Goal: Complete application form

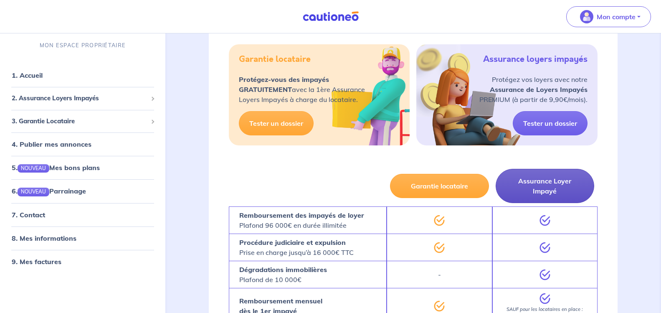
scroll to position [434, 0]
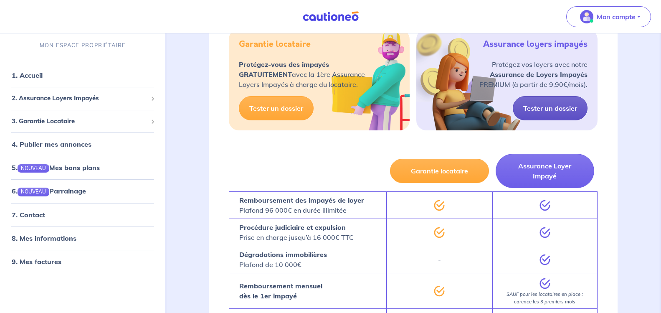
click at [555, 96] on link "Tester un dossier" at bounding box center [549, 108] width 75 height 24
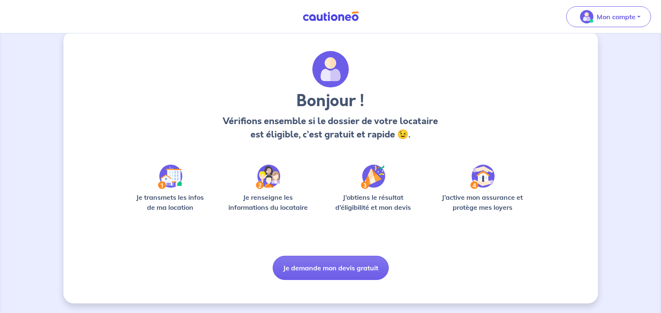
scroll to position [13, 0]
click at [269, 196] on p "Je renseigne les informations du locataire" at bounding box center [268, 202] width 90 height 20
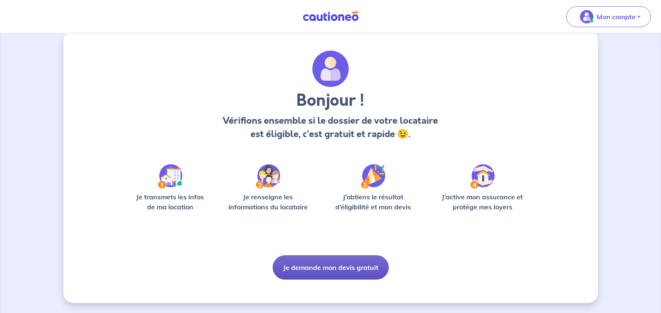
click at [323, 262] on button "Je demande mon devis gratuit" at bounding box center [330, 267] width 116 height 24
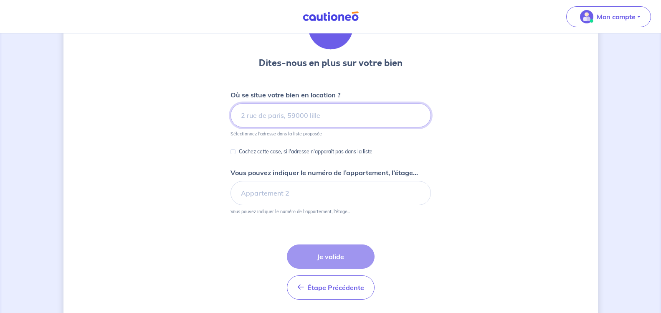
scroll to position [44, 0]
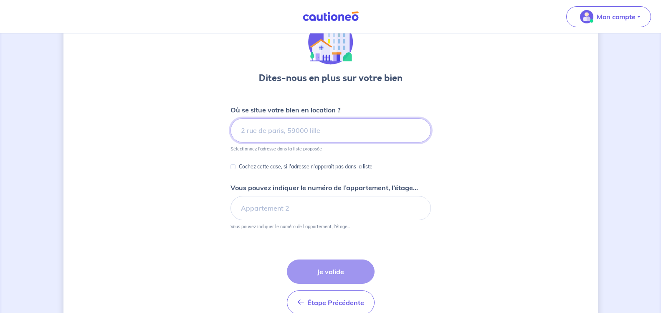
click at [239, 129] on input at bounding box center [330, 130] width 200 height 24
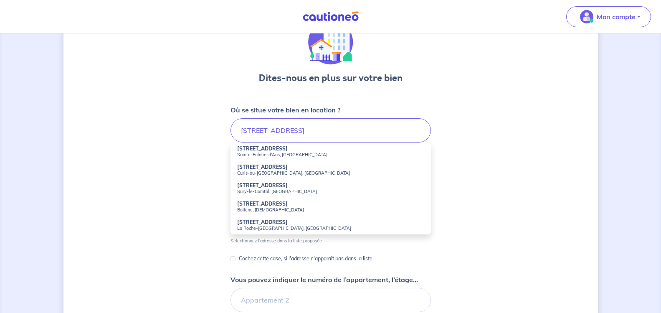
click at [287, 153] on small "Sainte-Eulalie-d'Ans, [GEOGRAPHIC_DATA]" at bounding box center [330, 154] width 187 height 6
type input "[STREET_ADDRESS]"
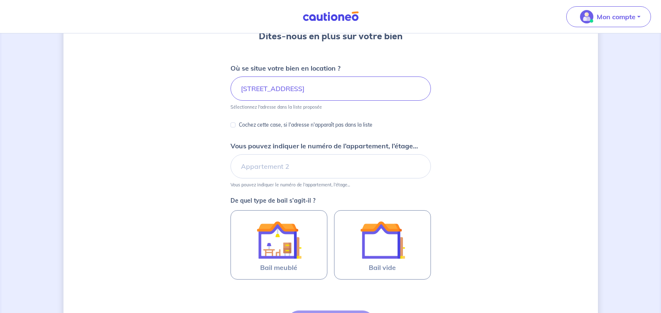
scroll to position [127, 0]
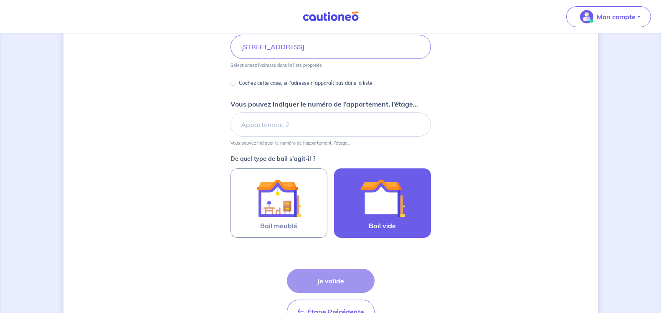
click at [376, 200] on img at bounding box center [382, 197] width 45 height 45
click at [0, 0] on input "Bail vide" at bounding box center [0, 0] width 0 height 0
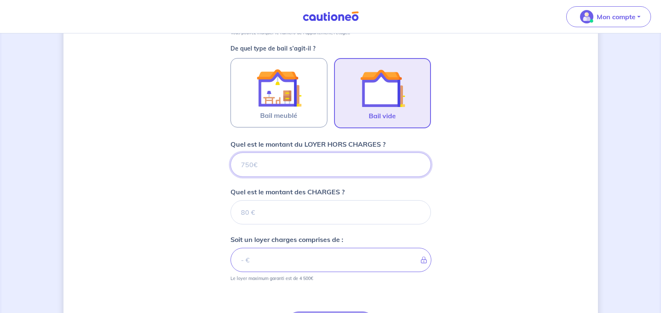
scroll to position [252, 0]
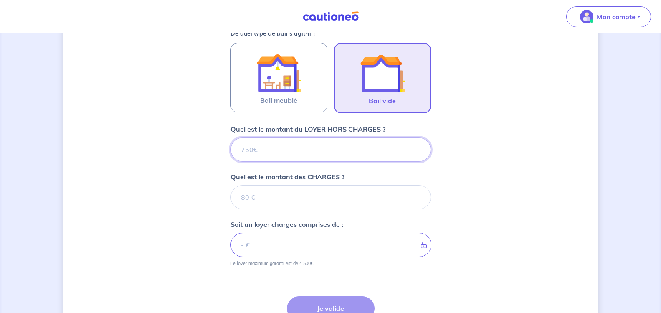
click at [251, 150] on input "Quel est le montant du LOYER HORS CHARGES ?" at bounding box center [330, 149] width 200 height 24
type input "58"
type input "580"
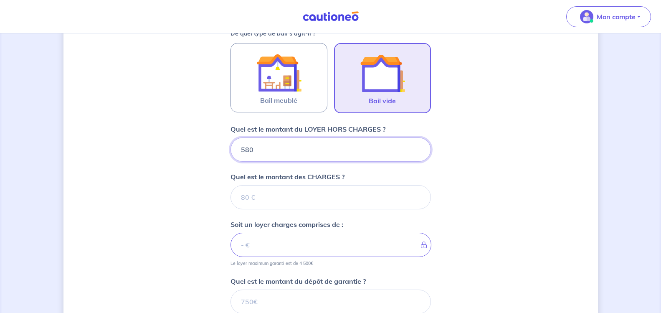
type input "580"
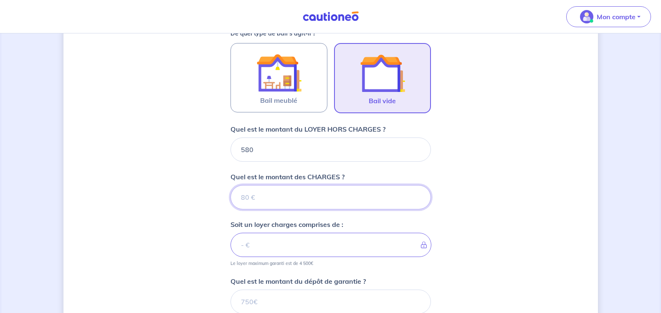
click at [252, 197] on input "Quel est le montant des CHARGES ?" at bounding box center [330, 197] width 200 height 24
type input "110"
type input "690"
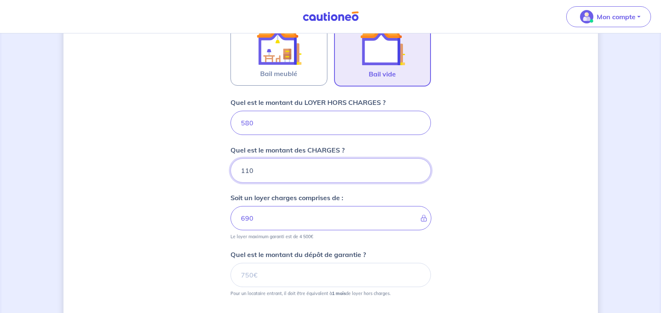
scroll to position [294, 0]
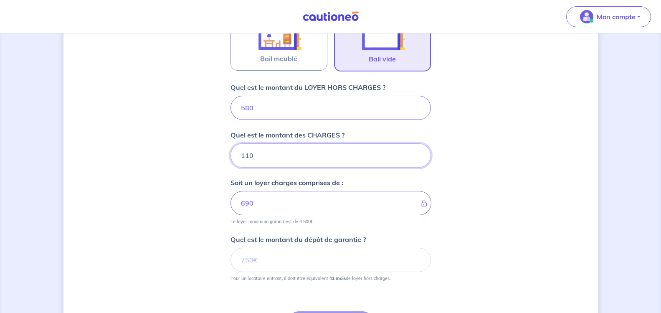
type input "110"
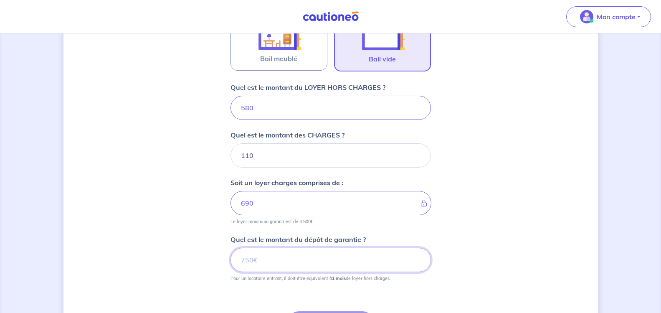
click at [251, 259] on input "Quel est le montant du dépôt de garantie ?" at bounding box center [330, 259] width 200 height 24
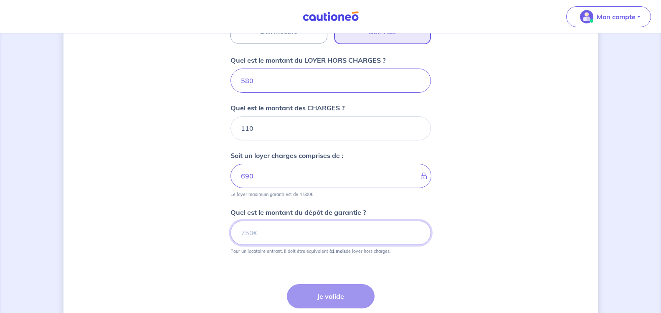
scroll to position [336, 0]
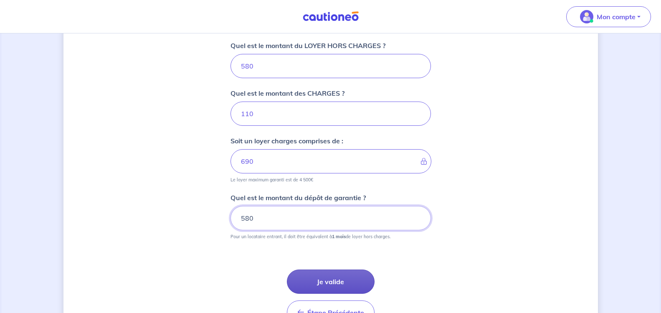
type input "580"
click at [326, 278] on button "Je valide" at bounding box center [331, 281] width 88 height 24
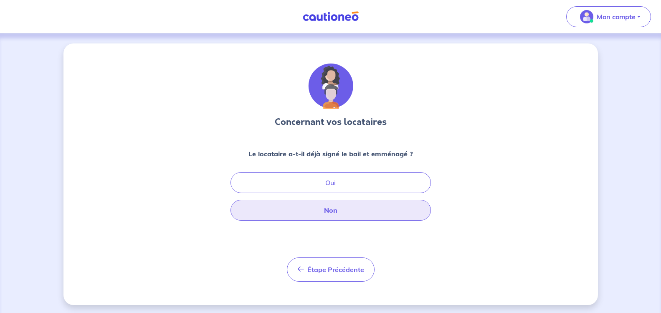
click at [351, 208] on button "Non" at bounding box center [330, 209] width 200 height 21
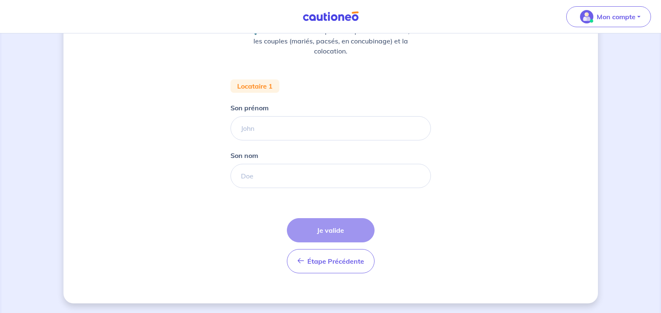
scroll to position [123, 0]
click at [262, 120] on input "Son prénom" at bounding box center [330, 128] width 200 height 24
click at [252, 125] on input "Son prénom" at bounding box center [330, 128] width 200 height 24
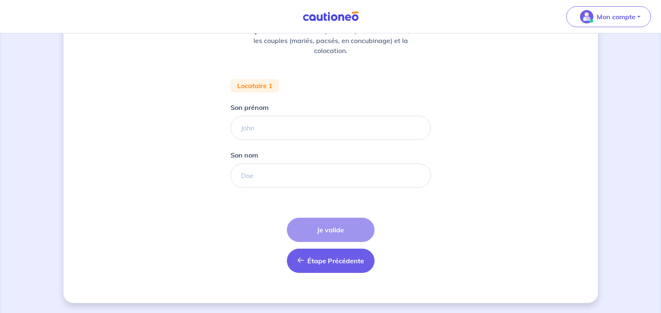
click at [357, 255] on button "Étape Précédente Précédent" at bounding box center [331, 260] width 88 height 24
